Goal: Check status

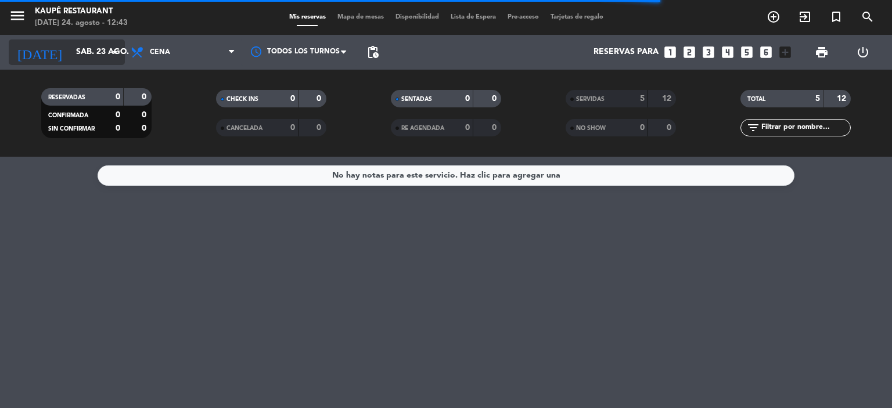
click at [70, 46] on input "sáb. 23 ago." at bounding box center [125, 52] width 110 height 21
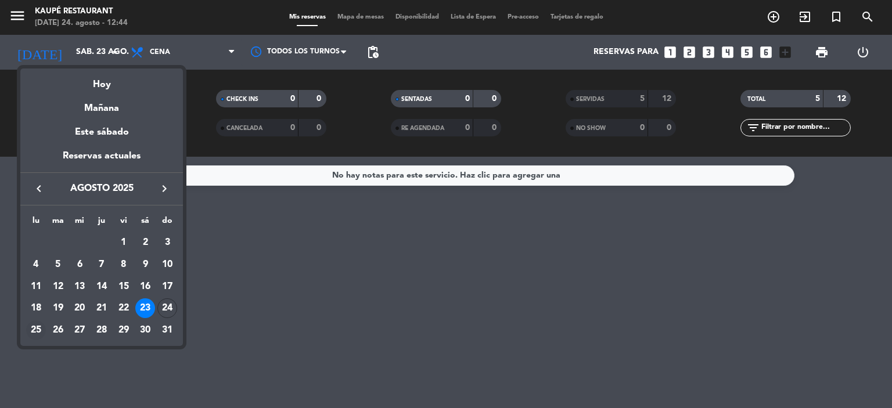
click at [35, 326] on div "25" at bounding box center [36, 331] width 20 height 20
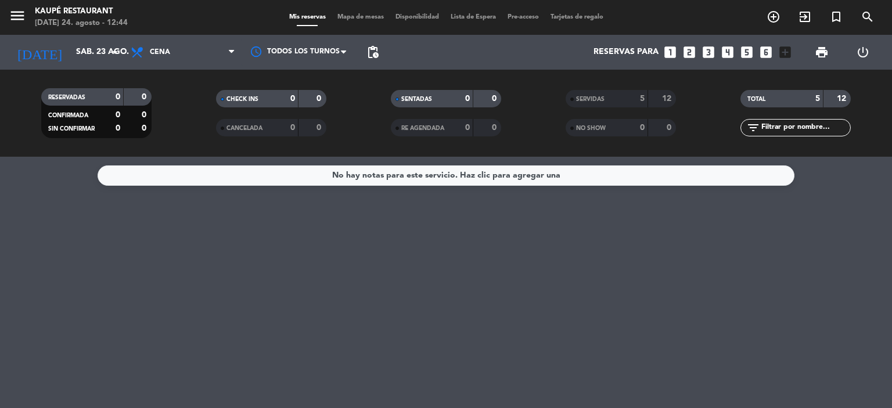
type input "lun. 25 ago."
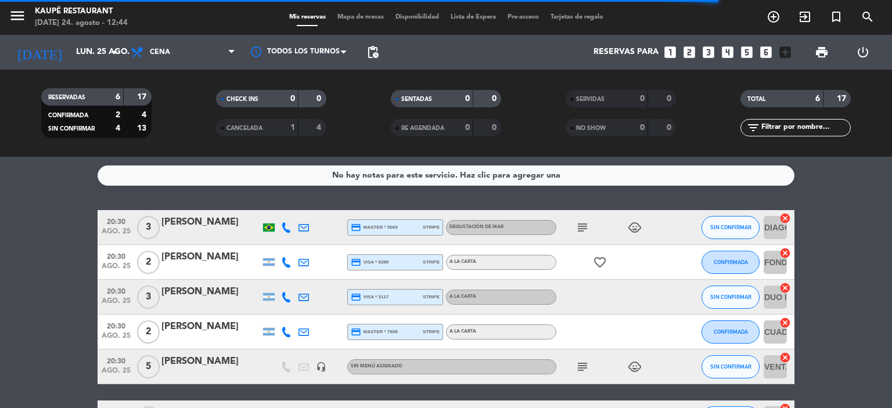
click at [258, 127] on span "CANCELADA" at bounding box center [244, 128] width 36 height 6
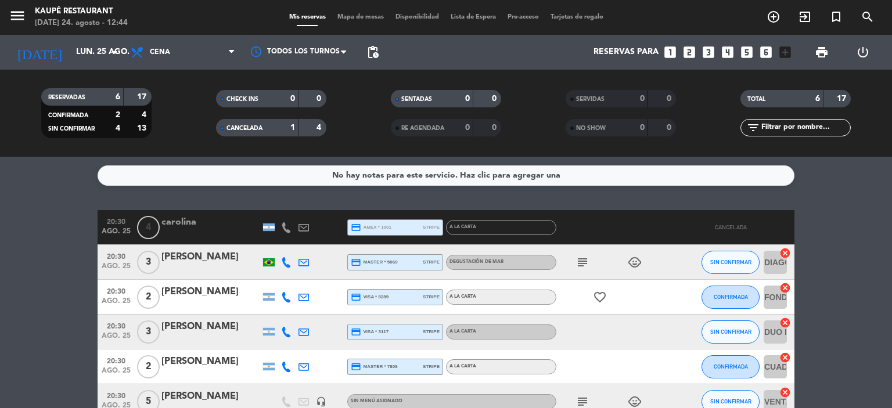
click at [123, 228] on span "ago. 25" at bounding box center [116, 234] width 29 height 13
click at [65, 225] on bookings-row "20:30 [DATE] Creada: [DATE] 4 carolina credit_card amex * 1001 stripe A LA CART…" at bounding box center [446, 340] width 892 height 260
click at [302, 224] on icon at bounding box center [303, 227] width 10 height 10
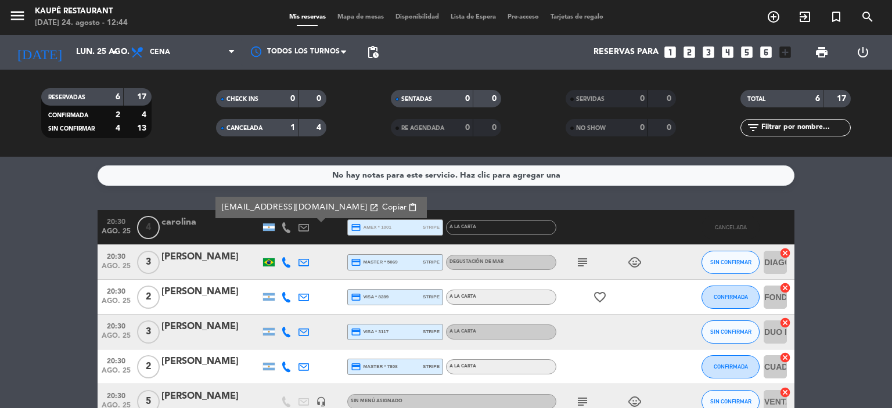
click at [0, 284] on bookings-row "20:30 [DATE] 4 carolina [EMAIL_ADDRESS][DOMAIN_NAME] open_in_new Copiar content…" at bounding box center [446, 340] width 892 height 260
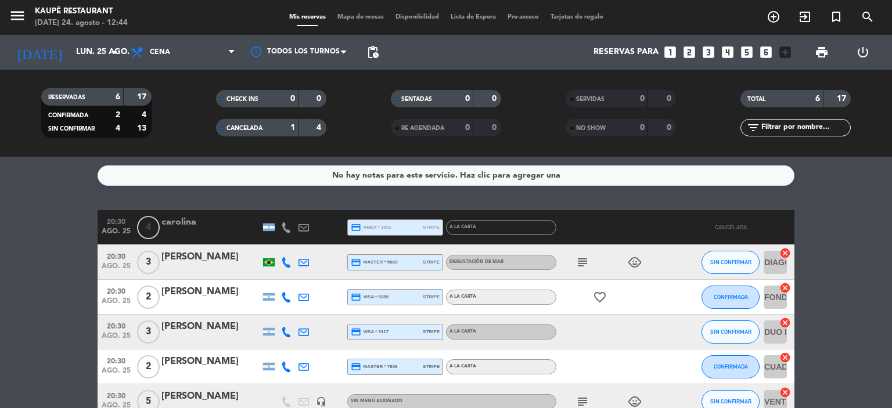
click at [247, 128] on span "CANCELADA" at bounding box center [244, 128] width 36 height 6
